Goal: Information Seeking & Learning: Learn about a topic

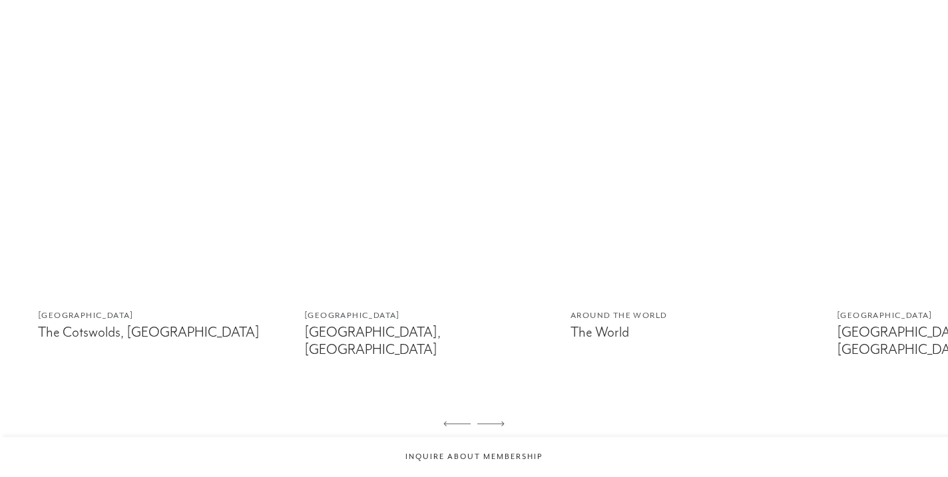
scroll to position [1578, 0]
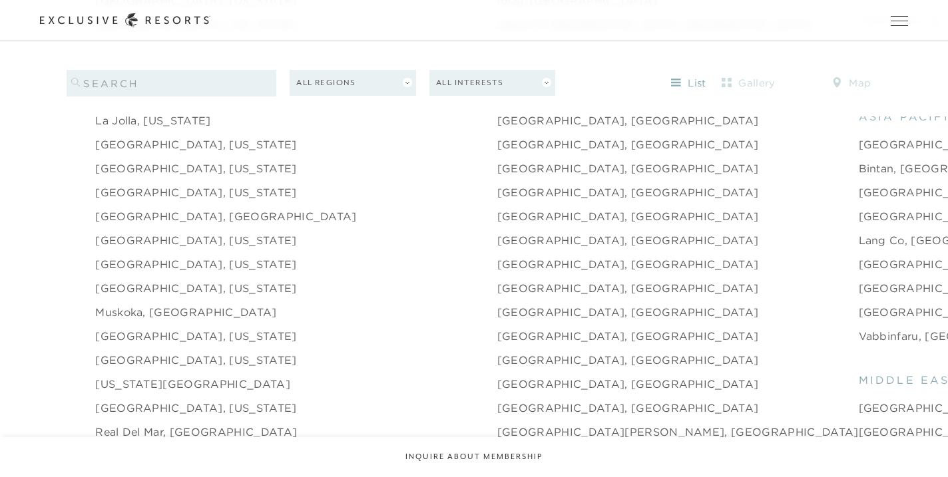
scroll to position [1758, 0]
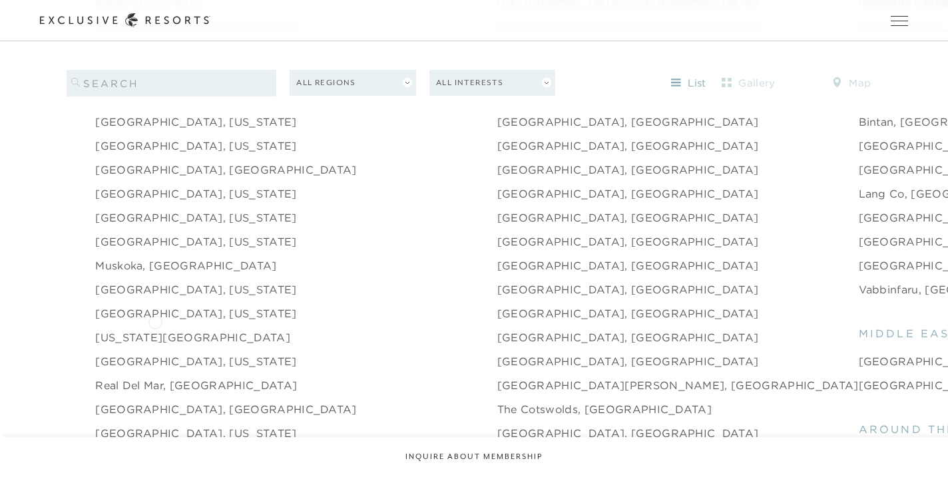
click at [152, 330] on link "[US_STATE][GEOGRAPHIC_DATA]" at bounding box center [192, 338] width 195 height 16
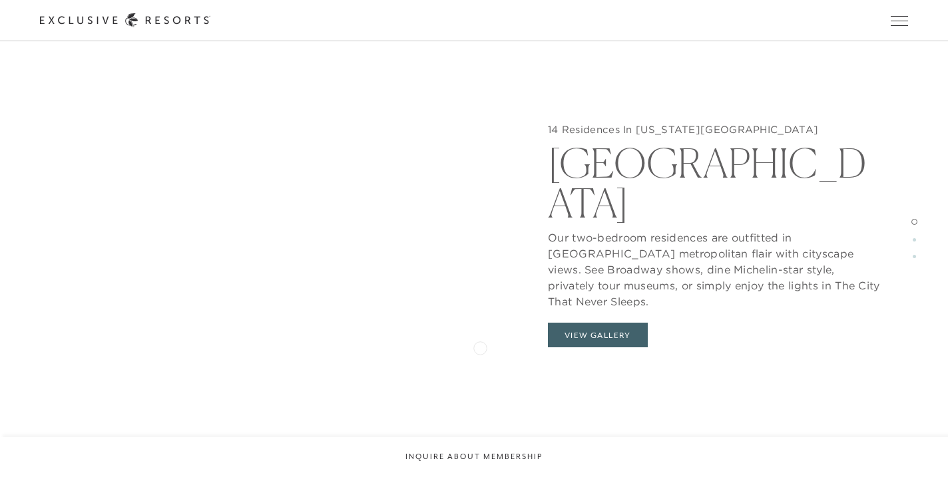
scroll to position [1374, 0]
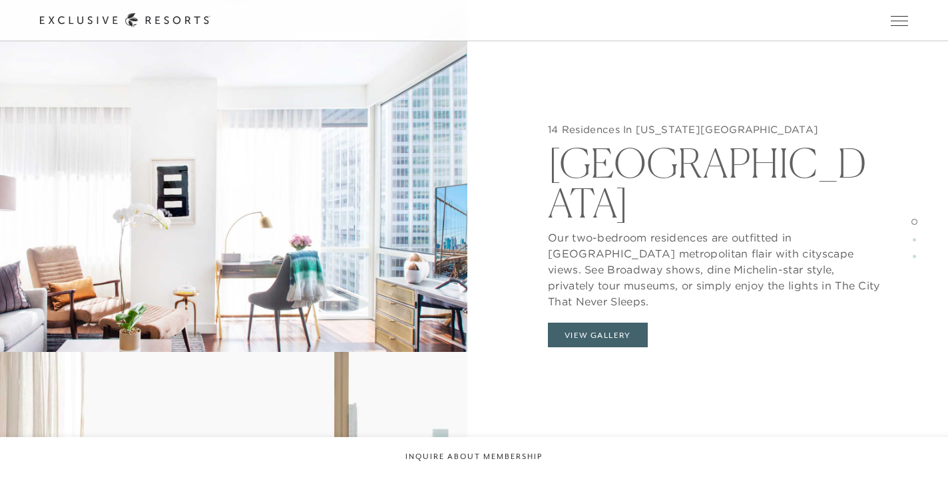
click at [605, 323] on button "View Gallery" at bounding box center [598, 335] width 100 height 25
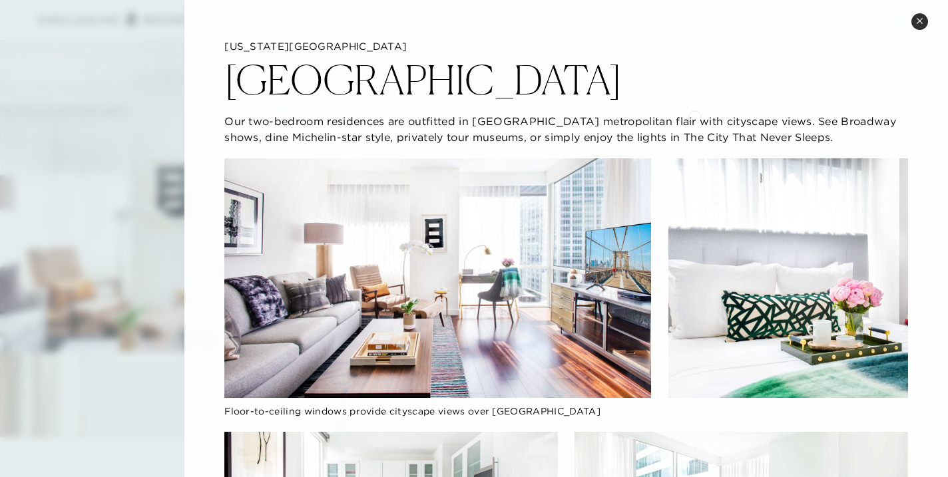
scroll to position [0, 0]
click at [922, 21] on icon at bounding box center [919, 20] width 7 height 7
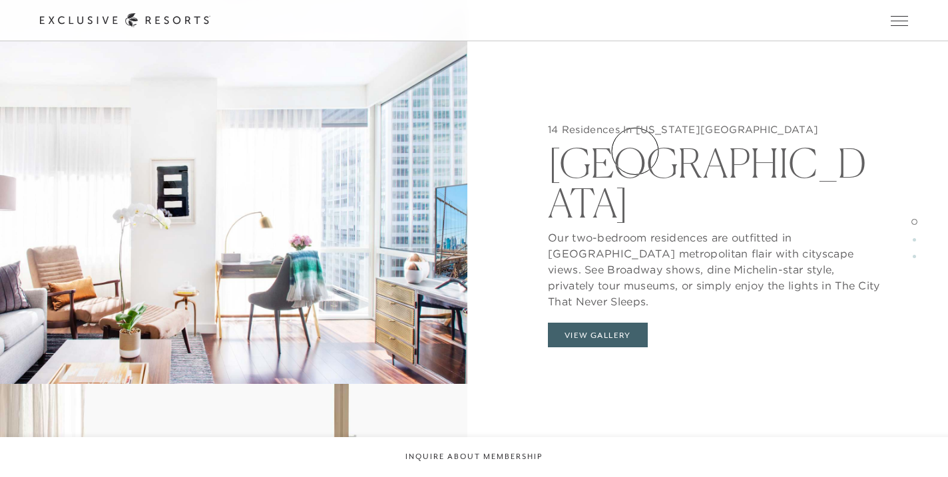
scroll to position [1430, 0]
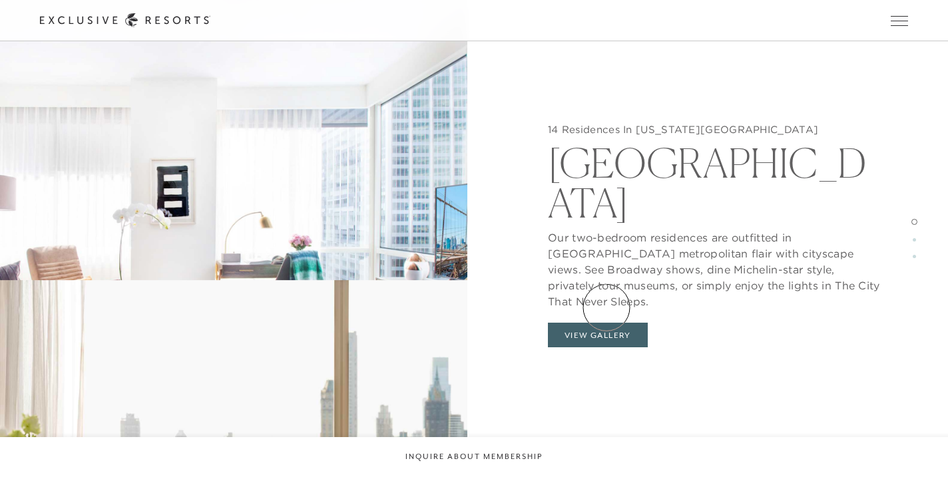
click at [607, 323] on button "View Gallery" at bounding box center [598, 335] width 100 height 25
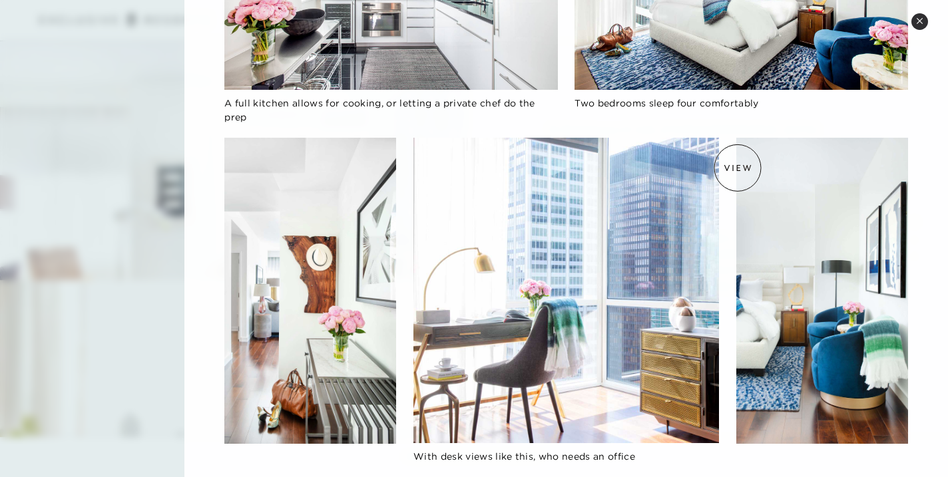
scroll to position [533, 0]
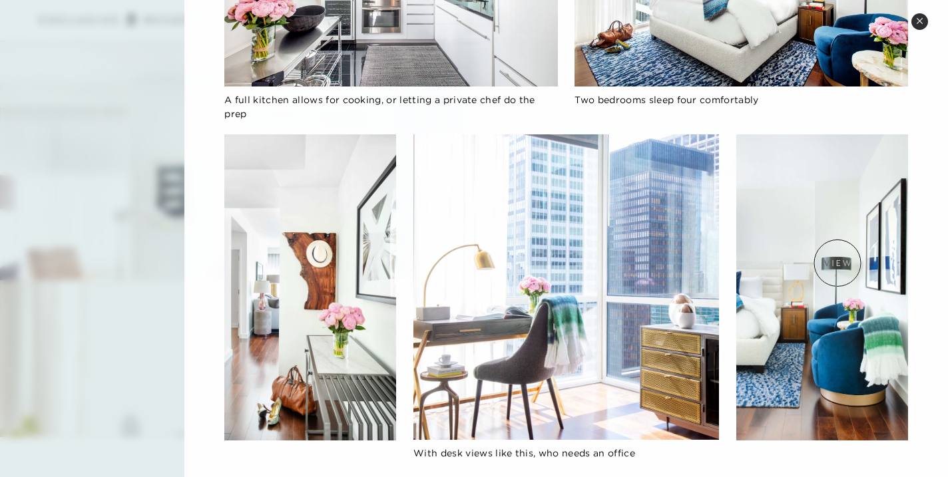
click at [838, 263] on img at bounding box center [822, 287] width 172 height 306
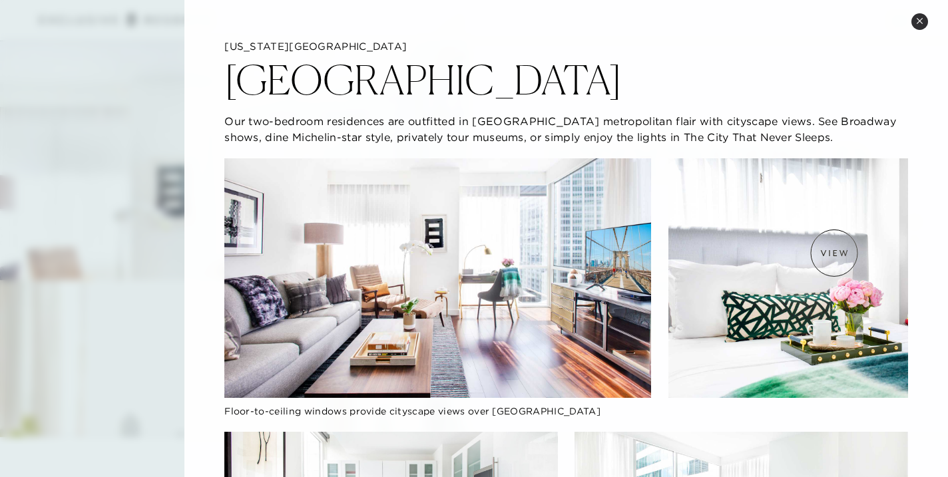
scroll to position [1399, 0]
click at [917, 25] on button "Close quickview" at bounding box center [919, 21] width 17 height 17
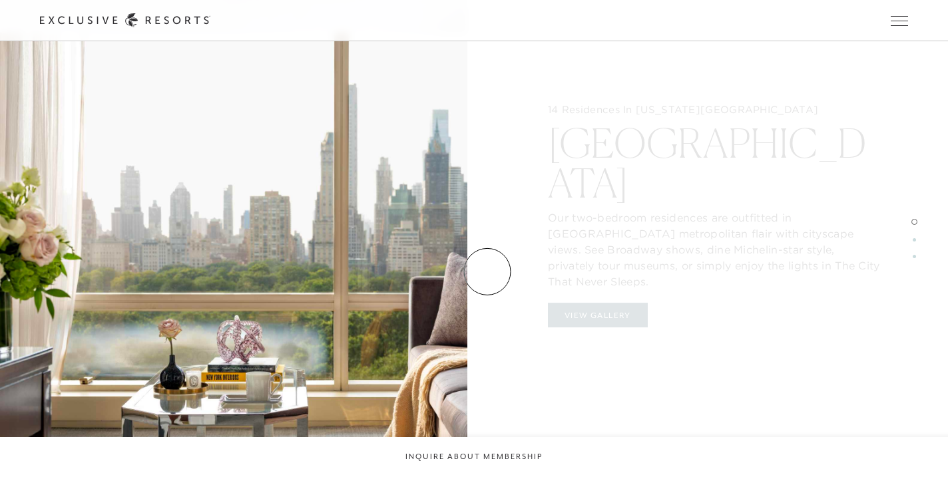
scroll to position [1736, 0]
